Goal: Book appointment/travel/reservation

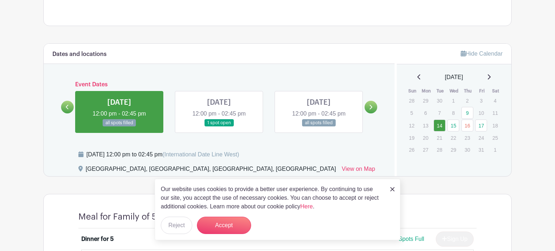
scroll to position [361, 0]
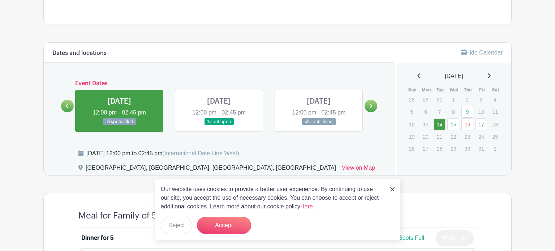
click at [392, 189] on img at bounding box center [392, 189] width 4 height 4
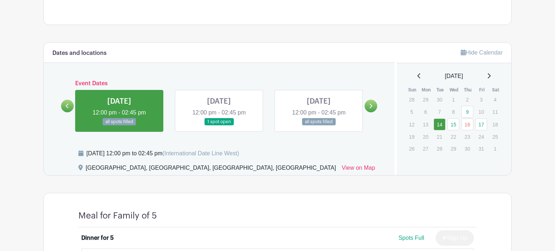
click at [119, 126] on link at bounding box center [119, 126] width 0 height 0
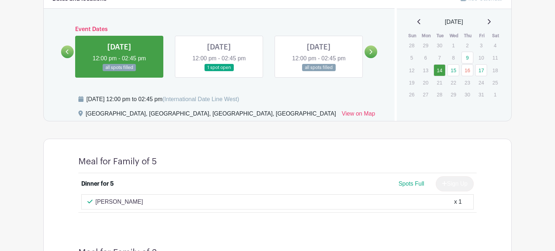
scroll to position [414, 0]
click at [219, 72] on link at bounding box center [219, 72] width 0 height 0
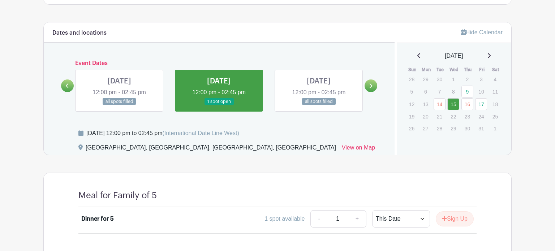
scroll to position [381, 0]
click at [319, 105] on link at bounding box center [319, 105] width 0 height 0
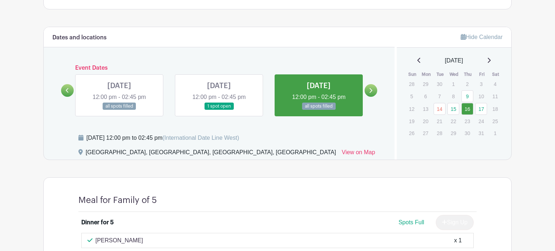
scroll to position [373, 0]
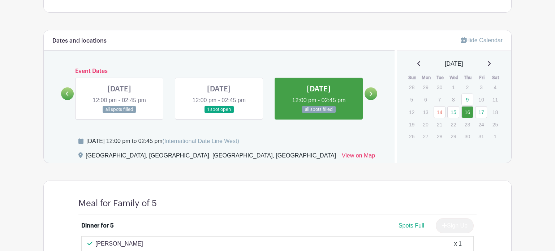
click at [374, 90] on link at bounding box center [371, 93] width 13 height 13
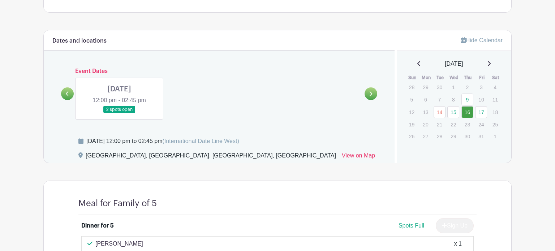
click at [119, 113] on link at bounding box center [119, 113] width 0 height 0
